Goal: Information Seeking & Learning: Learn about a topic

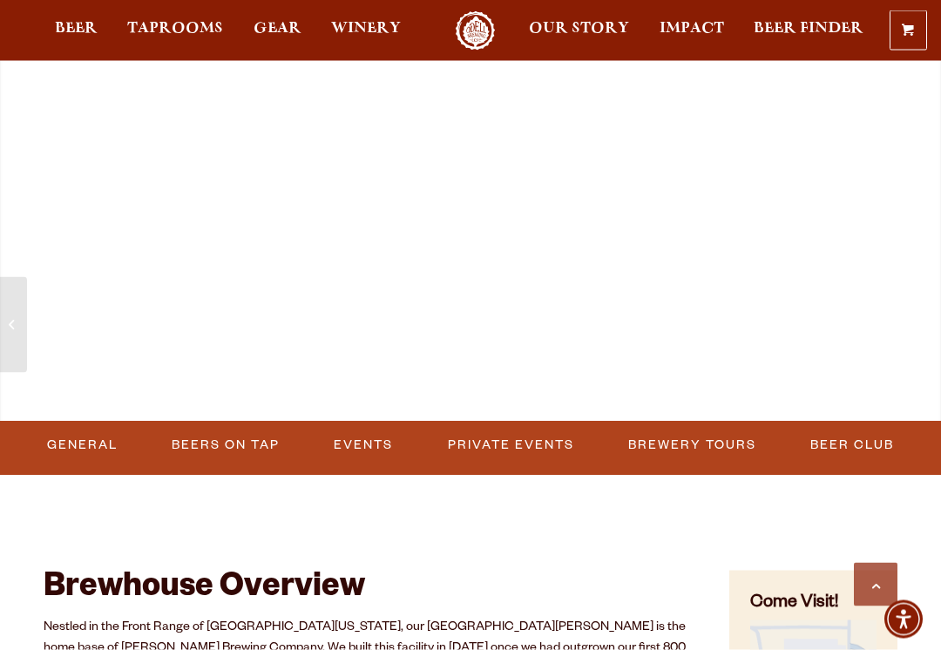
scroll to position [472, 0]
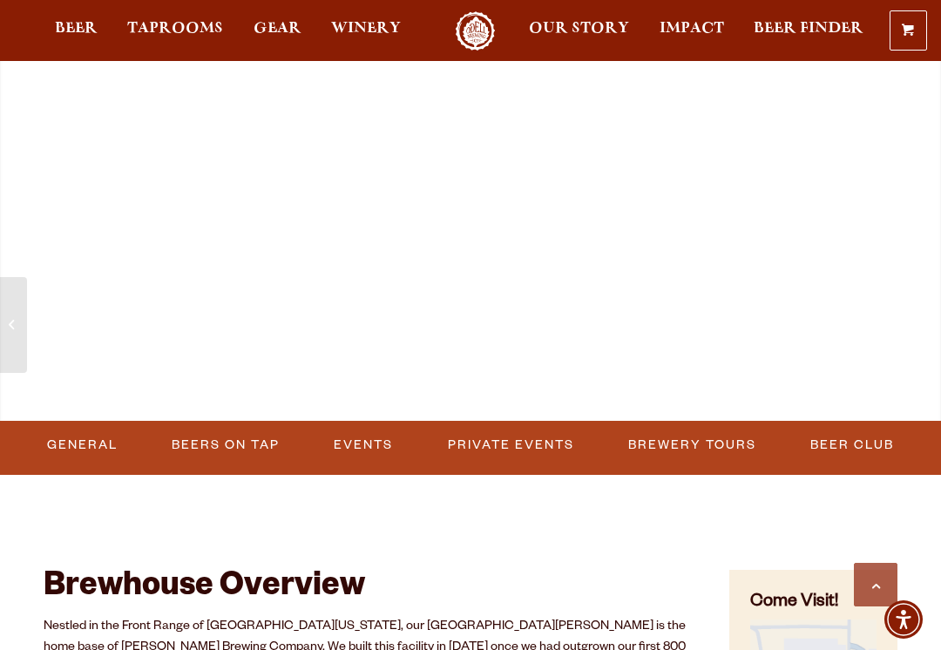
click at [168, 36] on span "Taprooms" at bounding box center [175, 29] width 96 height 14
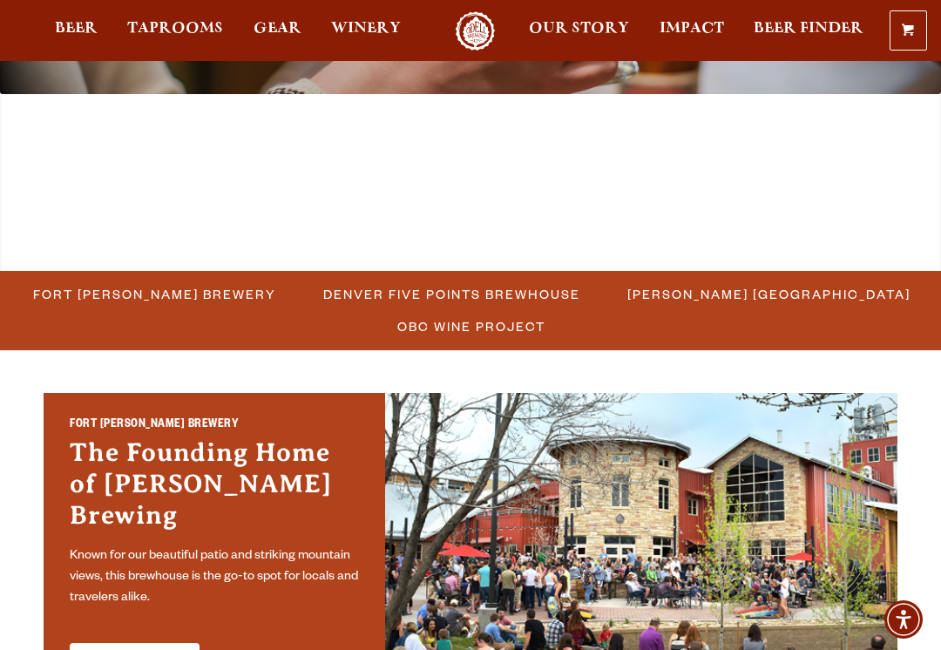
scroll to position [269, 0]
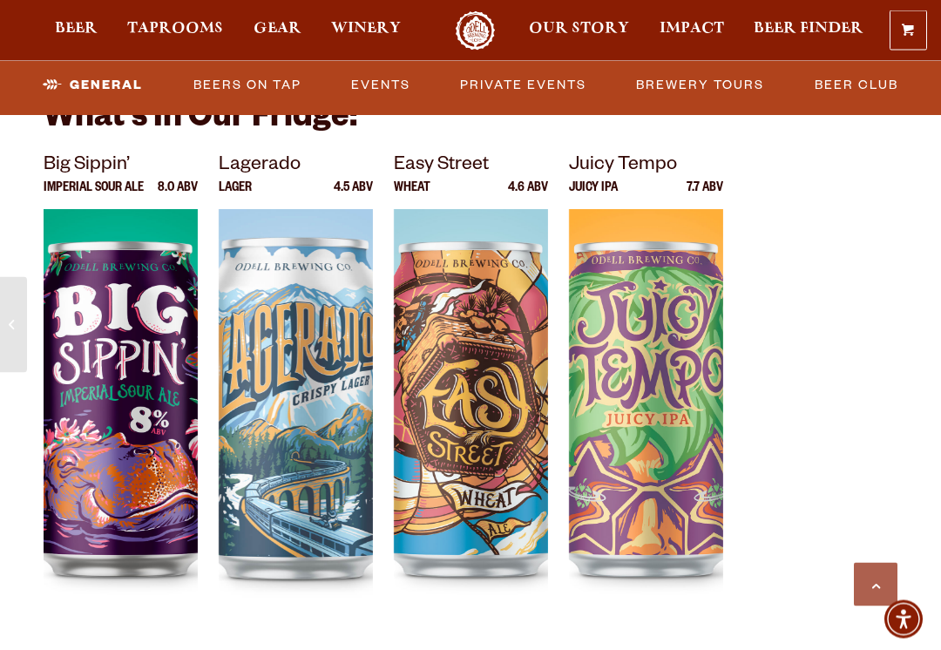
scroll to position [3587, 0]
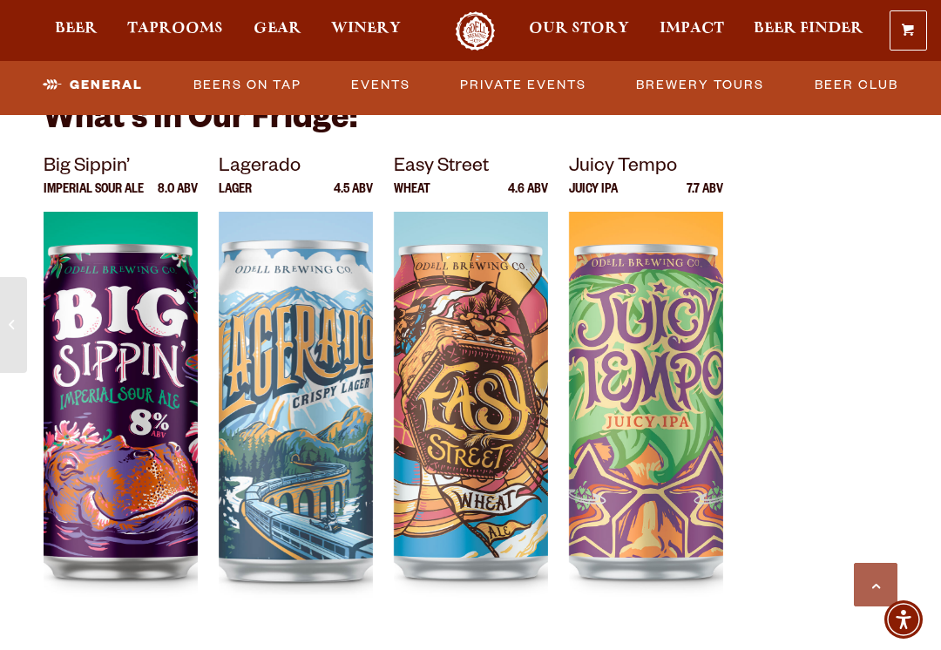
click at [297, 582] on img at bounding box center [296, 430] width 154 height 436
